Goal: Use online tool/utility: Utilize a website feature to perform a specific function

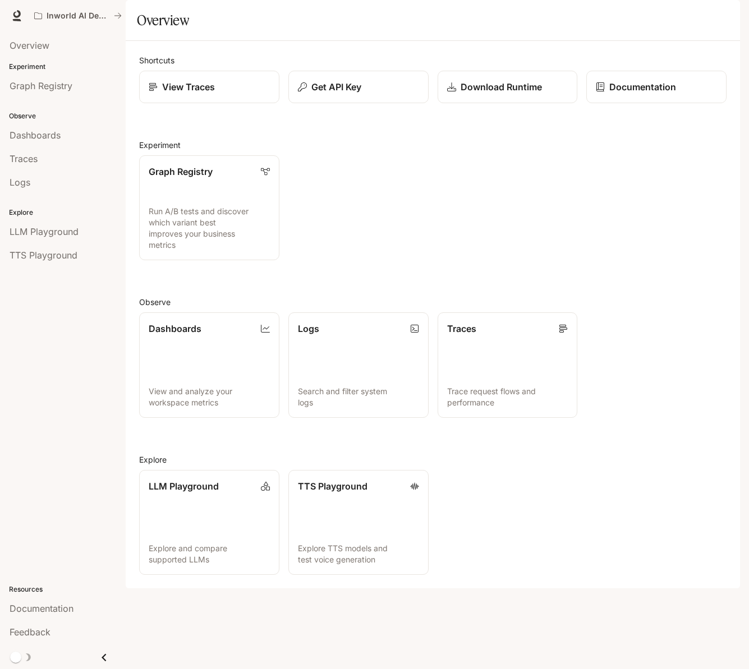
click at [287, 31] on div "Overview" at bounding box center [433, 20] width 592 height 22
click at [728, 20] on img "button" at bounding box center [724, 16] width 16 height 16
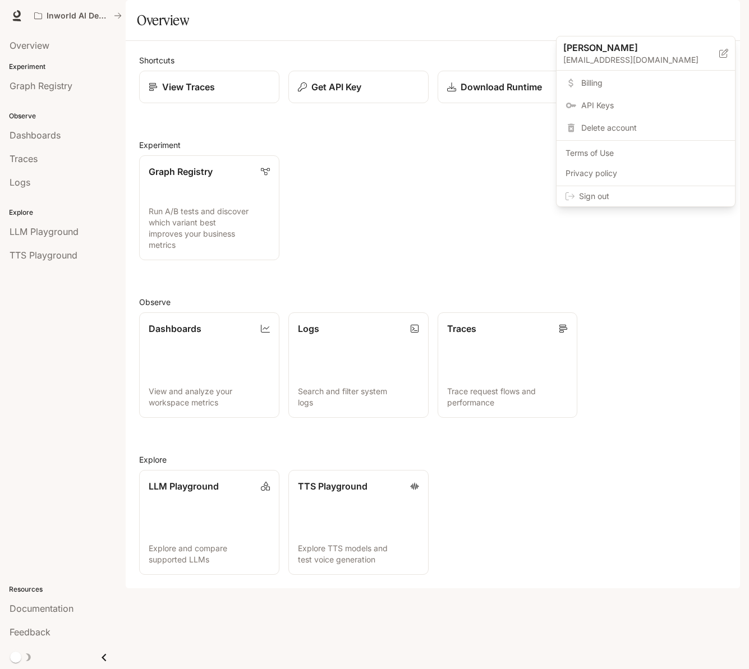
click at [394, 206] on div at bounding box center [374, 334] width 749 height 669
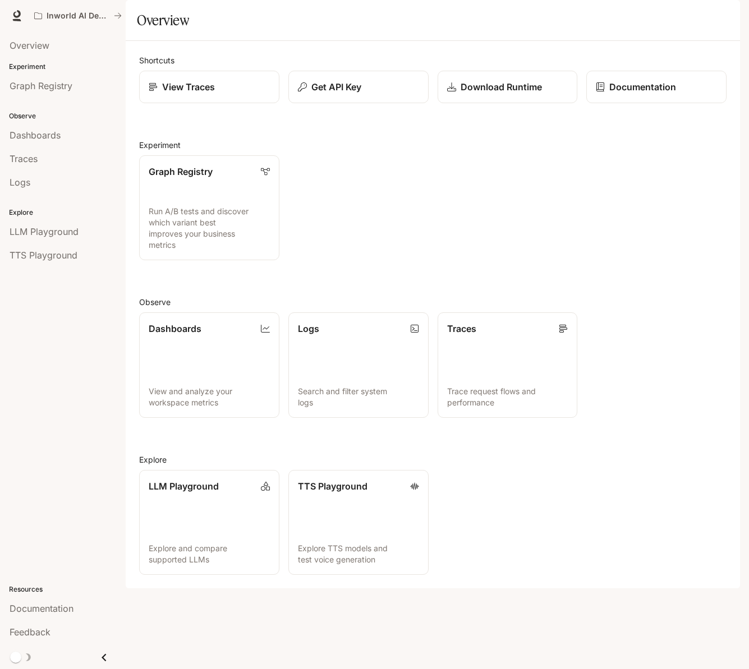
click at [361, 73] on div "Shortcuts View Traces Get API Key Download Runtime Documentation Experiment Gra…" at bounding box center [433, 314] width 614 height 547
click at [63, 259] on span "TTS Playground" at bounding box center [44, 254] width 68 height 13
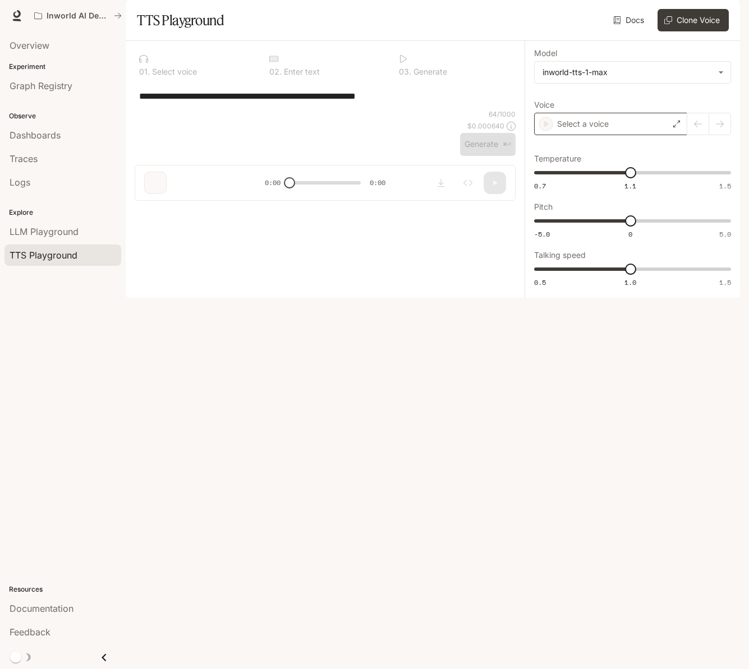
type textarea "**********"
type input "****"
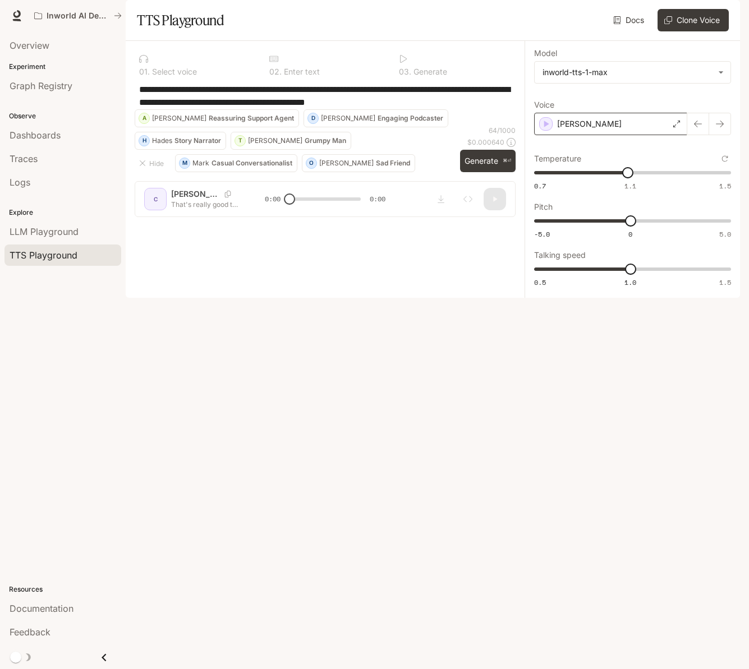
click at [622, 135] on div "[PERSON_NAME]" at bounding box center [610, 124] width 153 height 22
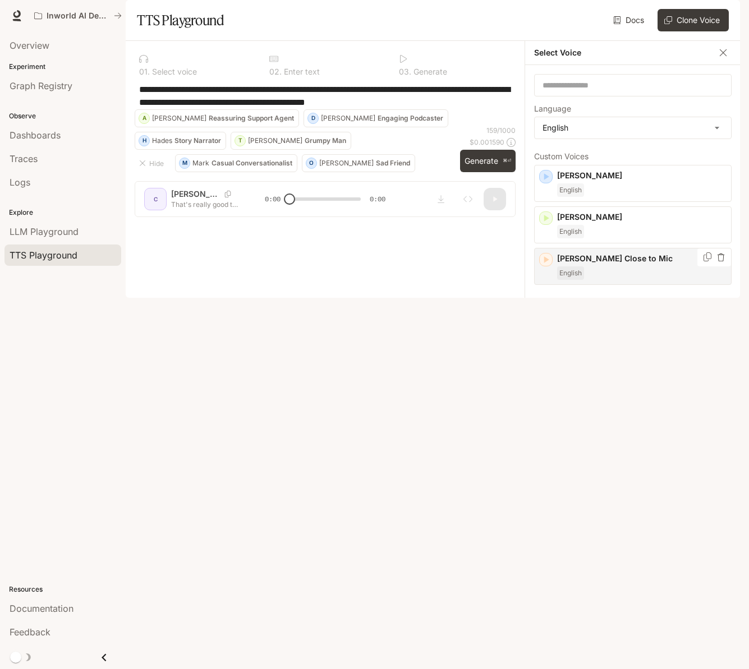
click at [634, 280] on div "English" at bounding box center [641, 272] width 169 height 13
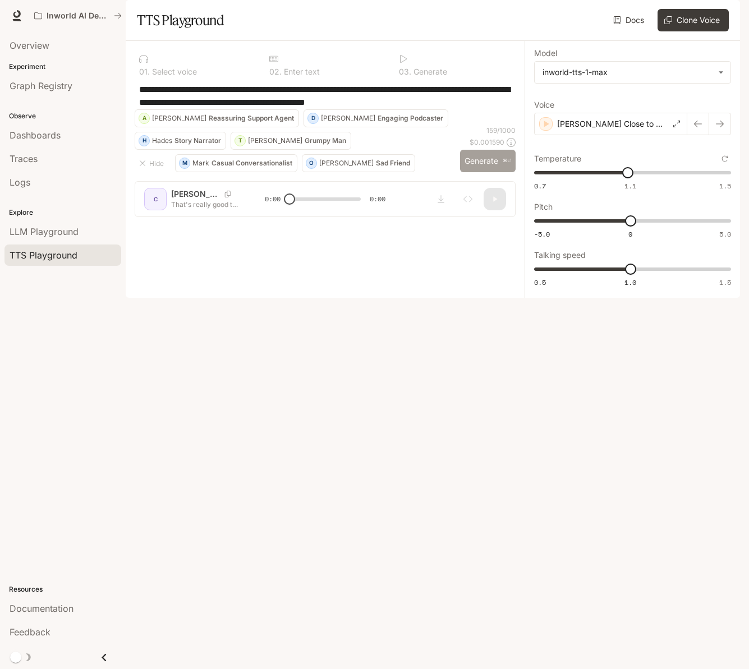
click at [477, 173] on button "Generate ⌘⏎" at bounding box center [488, 161] width 56 height 23
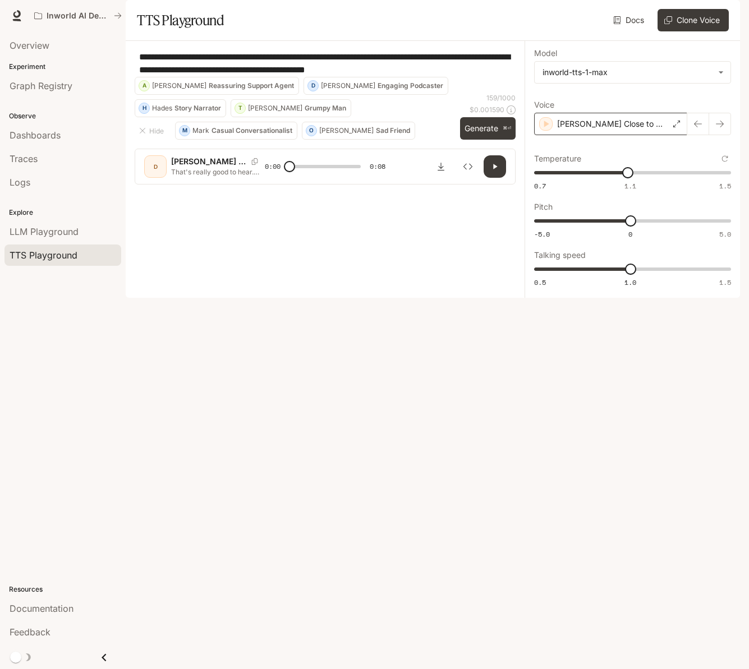
click at [622, 130] on p "[PERSON_NAME] Close to Mic" at bounding box center [613, 123] width 112 height 11
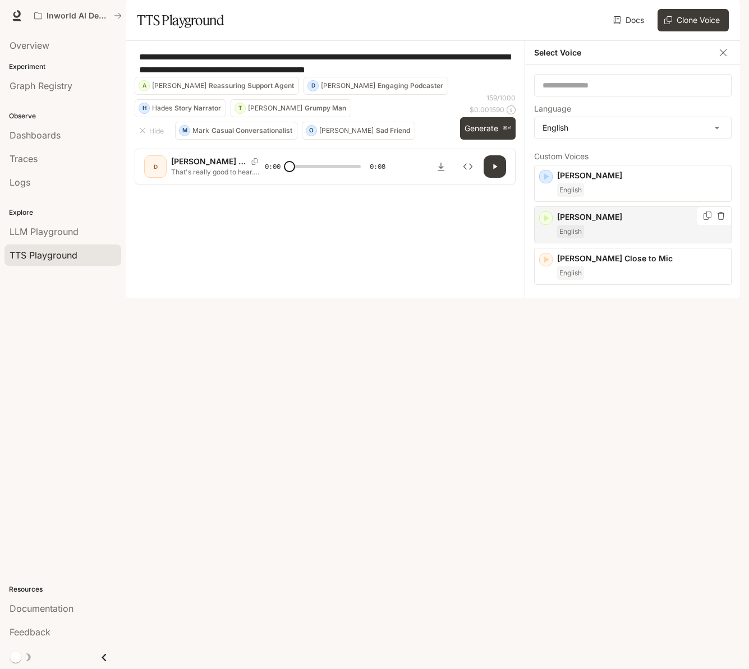
click at [589, 223] on p "[PERSON_NAME]" at bounding box center [641, 216] width 169 height 11
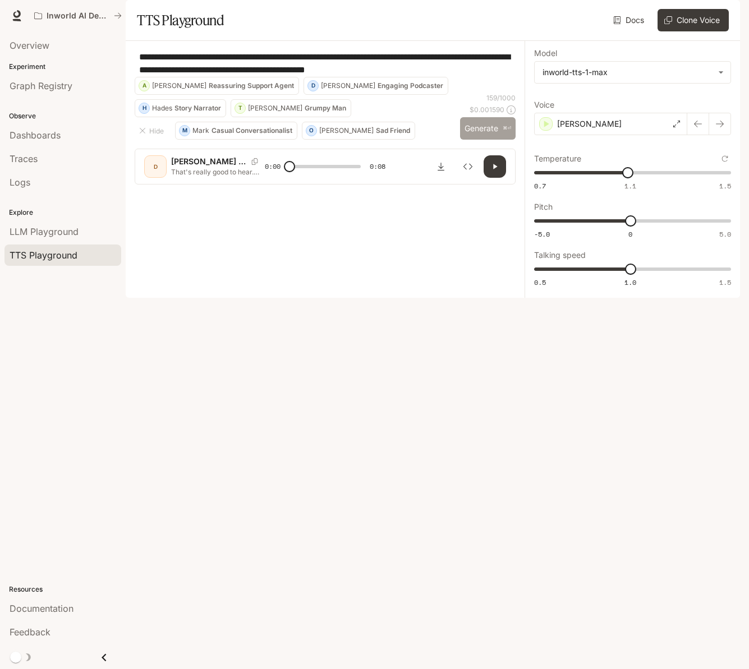
click at [473, 140] on button "Generate ⌘⏎" at bounding box center [488, 128] width 56 height 23
click at [620, 135] on div "[PERSON_NAME]" at bounding box center [610, 124] width 153 height 22
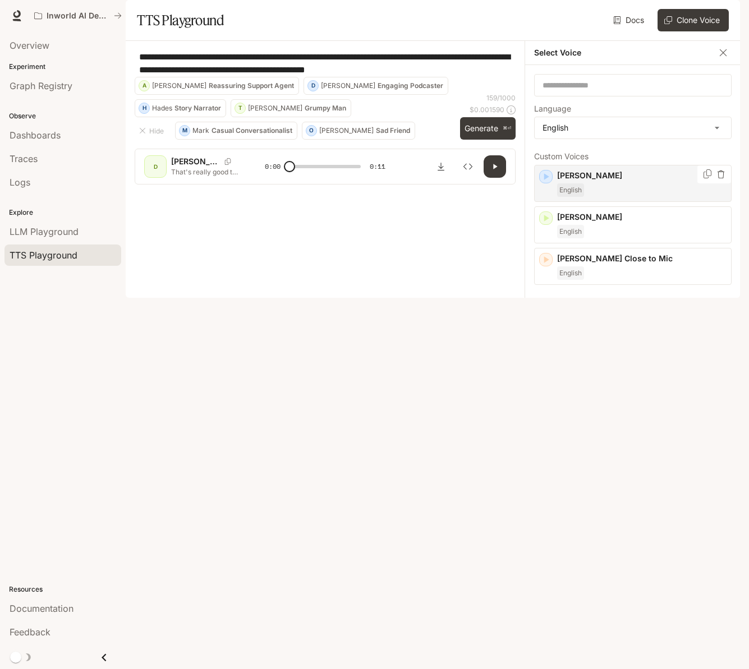
click at [613, 197] on div "[PERSON_NAME]" at bounding box center [641, 183] width 169 height 27
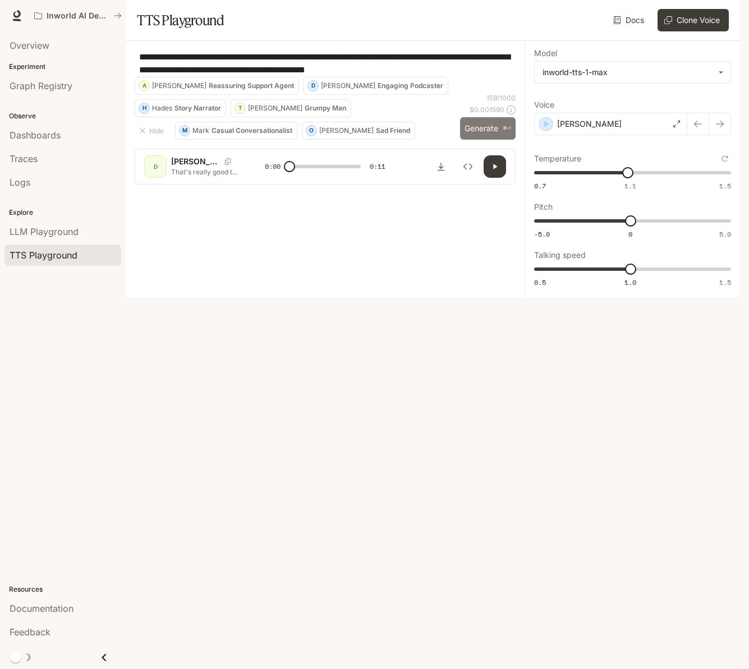
click at [468, 140] on button "Generate ⌘⏎" at bounding box center [488, 128] width 56 height 23
type input "*"
click at [677, 31] on button "Clone Voice" at bounding box center [692, 20] width 71 height 22
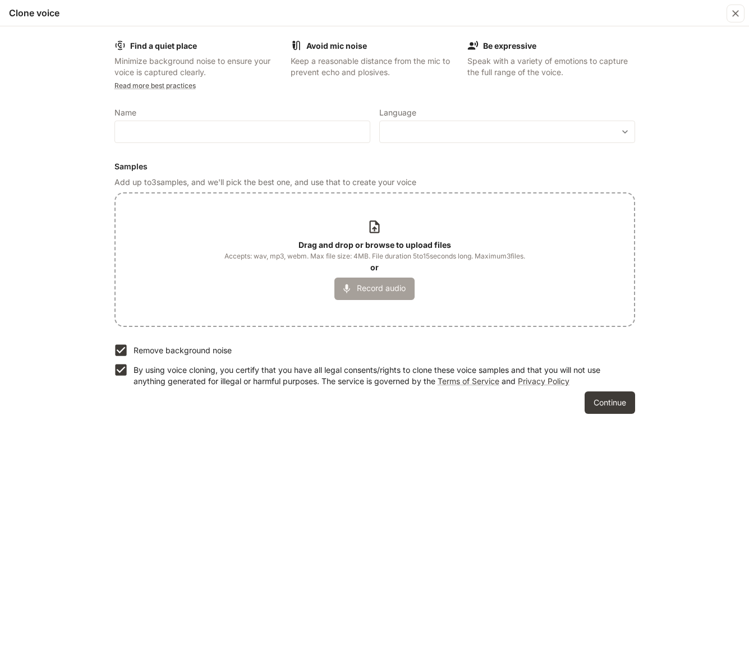
click at [365, 290] on button "Record audio" at bounding box center [374, 289] width 80 height 22
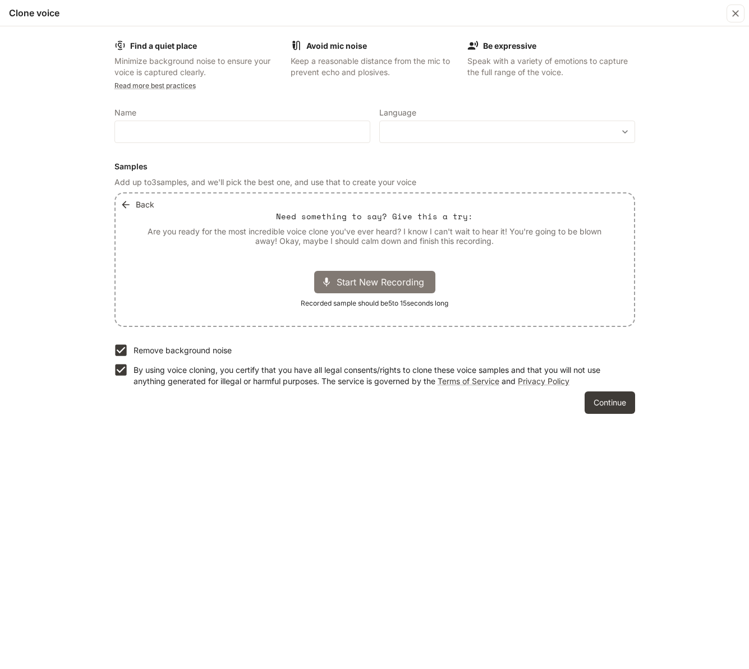
click at [364, 290] on div "Start New Recording" at bounding box center [374, 282] width 121 height 22
